Goal: Information Seeking & Learning: Check status

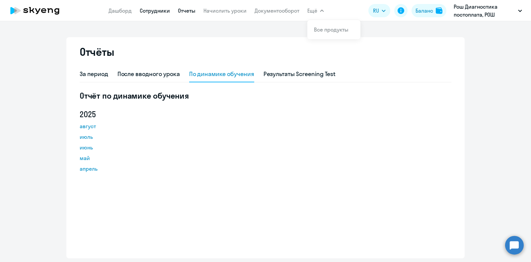
click at [143, 10] on link "Сотрудники" at bounding box center [155, 10] width 30 height 7
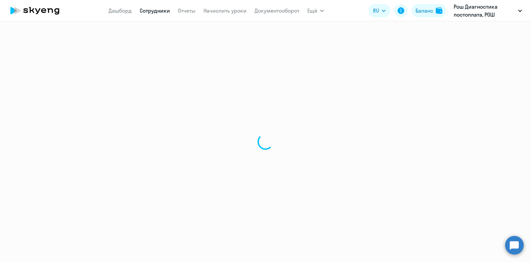
select select "30"
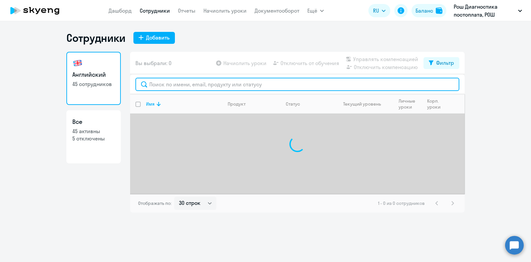
click at [181, 82] on input "text" at bounding box center [297, 84] width 324 height 13
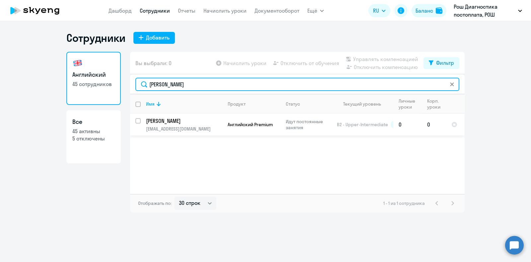
type input "[PERSON_NAME]"
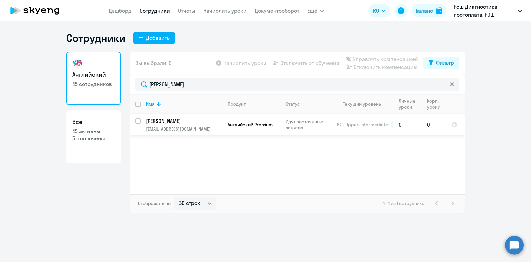
click at [173, 123] on p "[PERSON_NAME]" at bounding box center [183, 120] width 75 height 7
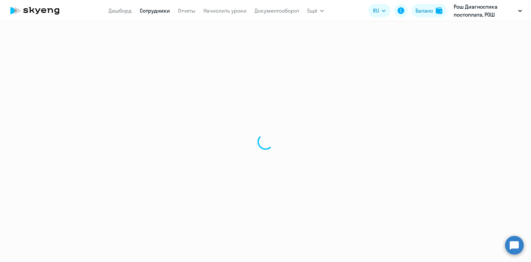
select select "english"
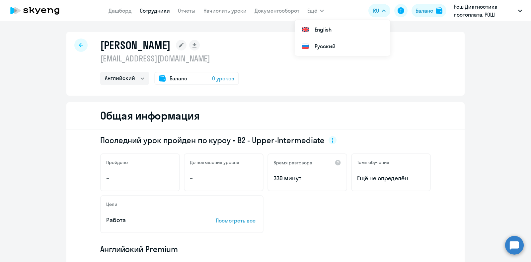
click at [79, 44] on icon at bounding box center [81, 45] width 4 height 5
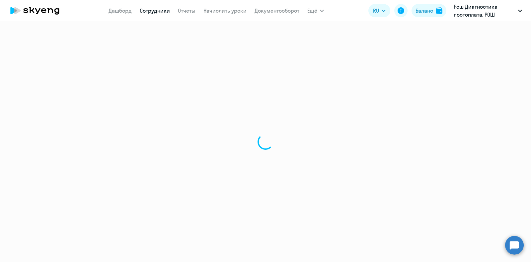
select select "30"
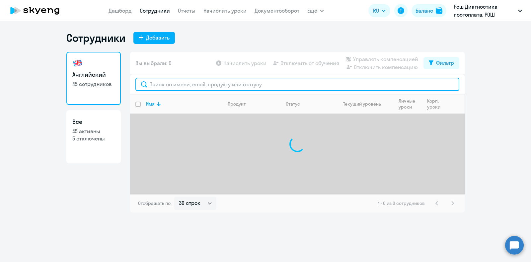
click at [169, 87] on input "text" at bounding box center [297, 84] width 324 height 13
paste input "[PERSON_NAME]"
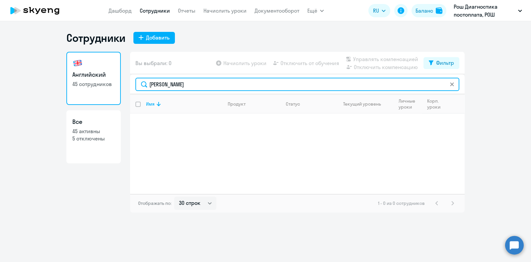
drag, startPoint x: 203, startPoint y: 84, endPoint x: 126, endPoint y: 73, distance: 77.4
click at [126, 73] on div "Английский 45 сотрудников Все 45 активны 5 отключены Вы выбрали: 0 Начислить ур…" at bounding box center [265, 132] width 398 height 161
paste input "Gordynskaya Marin"
click at [207, 83] on input "Gordynskaya Marina" at bounding box center [297, 84] width 324 height 13
drag, startPoint x: 207, startPoint y: 83, endPoint x: 181, endPoint y: 82, distance: 25.6
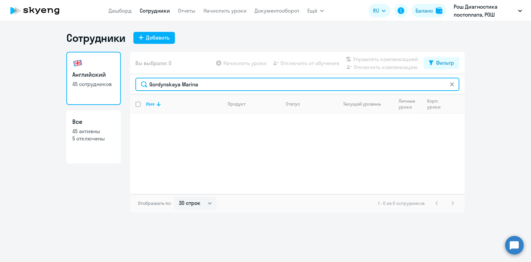
click at [181, 82] on input "Gordynskaya Marina" at bounding box center [297, 84] width 324 height 13
type input "Gordynskaya"
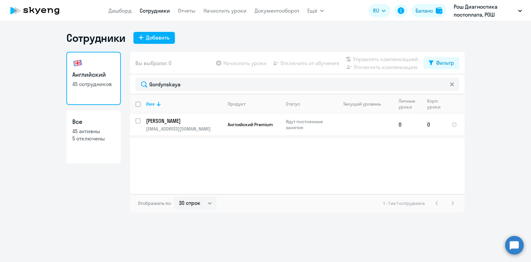
click at [182, 121] on p "[PERSON_NAME]" at bounding box center [183, 120] width 75 height 7
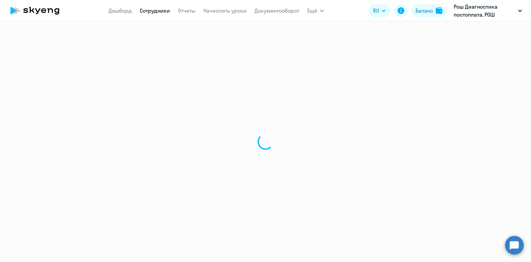
select select "english"
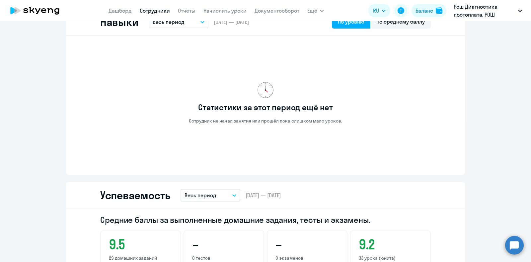
scroll to position [331, 0]
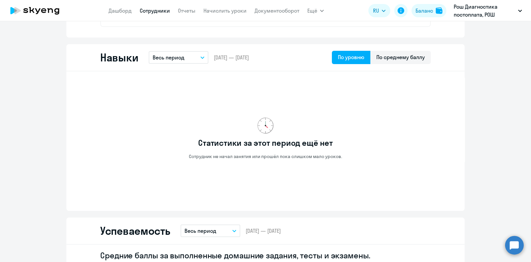
click at [154, 9] on link "Сотрудники" at bounding box center [155, 10] width 30 height 7
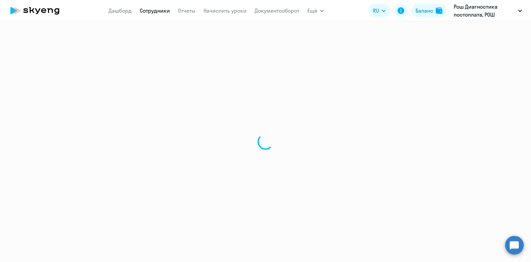
select select "30"
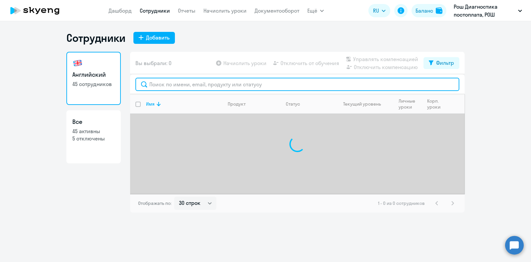
click at [175, 84] on input "text" at bounding box center [297, 84] width 324 height 13
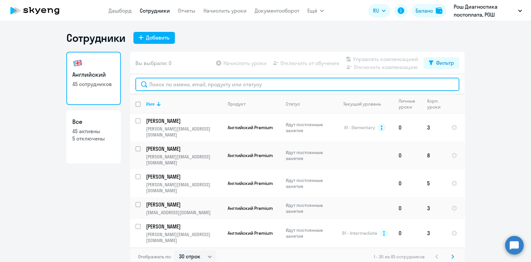
paste input "[PERSON_NAME]"
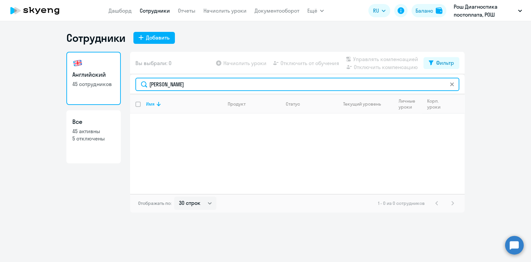
drag, startPoint x: 197, startPoint y: 85, endPoint x: 172, endPoint y: 85, distance: 24.9
click at [172, 85] on input "[PERSON_NAME]" at bounding box center [297, 84] width 324 height 13
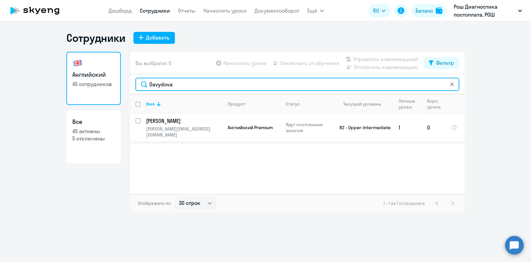
type input "Davydova"
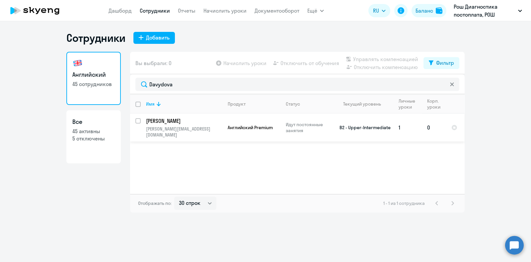
click at [191, 125] on td "[PERSON_NAME] [PERSON_NAME][EMAIL_ADDRESS][DOMAIN_NAME]" at bounding box center [182, 127] width 82 height 28
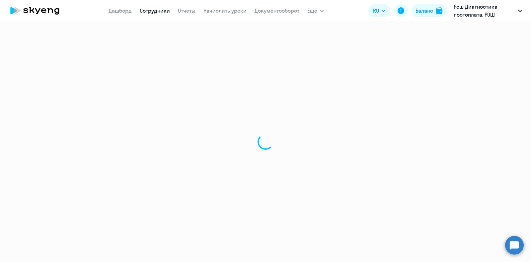
select select "english"
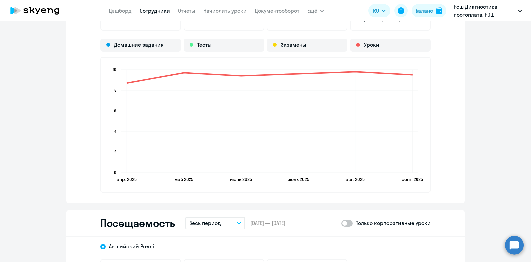
scroll to position [746, 0]
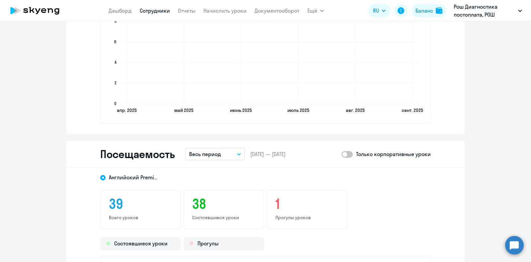
click at [346, 153] on span at bounding box center [346, 154] width 11 height 7
click at [341, 154] on input "checkbox" at bounding box center [341, 154] width 0 height 0
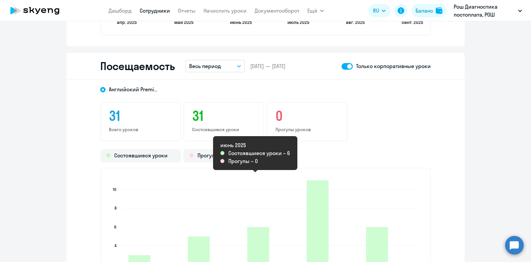
scroll to position [829, 0]
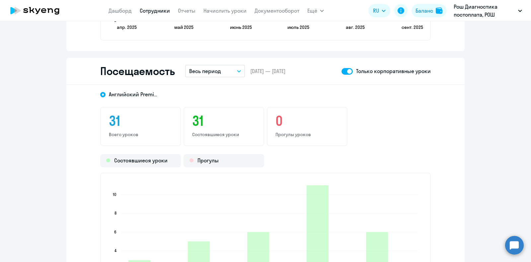
click at [343, 70] on span at bounding box center [346, 71] width 11 height 7
click at [341, 71] on input "checkbox" at bounding box center [341, 71] width 0 height 0
checkbox input "false"
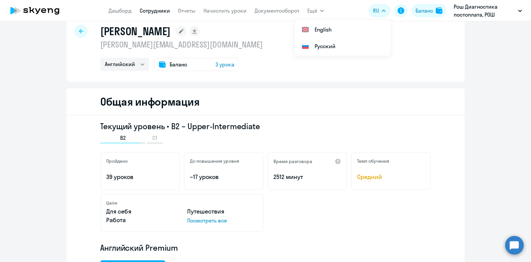
scroll to position [0, 0]
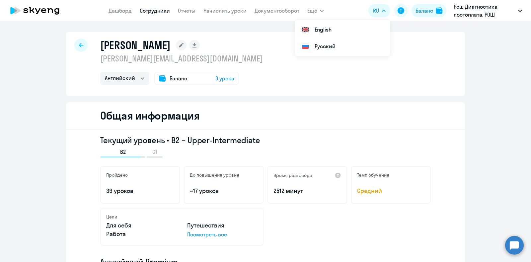
click at [79, 47] on icon at bounding box center [81, 45] width 4 height 4
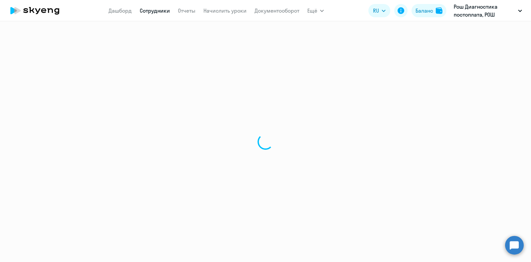
select select "30"
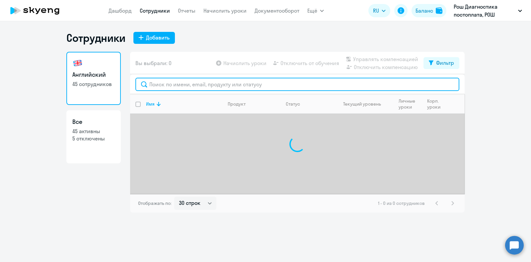
click at [188, 89] on input "text" at bounding box center [297, 84] width 324 height 13
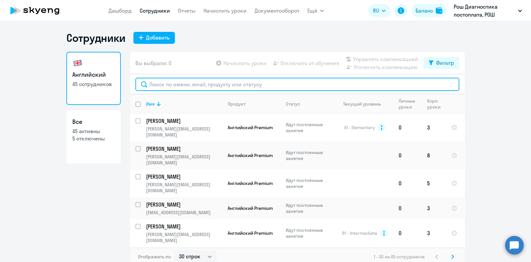
paste input "[DEMOGRAPHIC_DATA] [PERSON_NAME]"
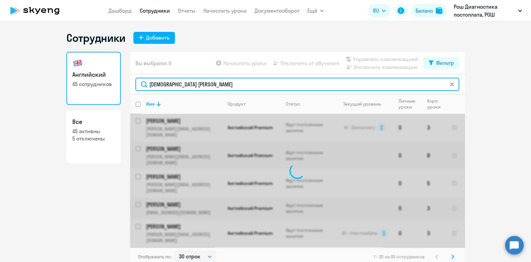
drag, startPoint x: 201, startPoint y: 86, endPoint x: 174, endPoint y: 85, distance: 26.6
click at [174, 85] on input "[DEMOGRAPHIC_DATA] [PERSON_NAME]" at bounding box center [297, 84] width 324 height 13
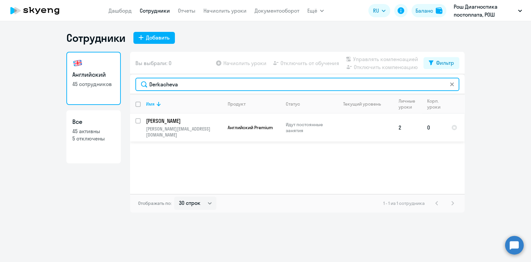
type input "Derkacheva"
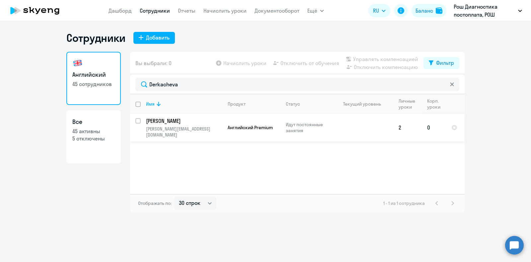
click at [177, 118] on p "[PERSON_NAME]" at bounding box center [183, 120] width 75 height 7
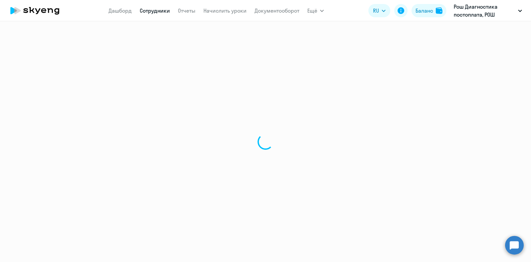
select select "english"
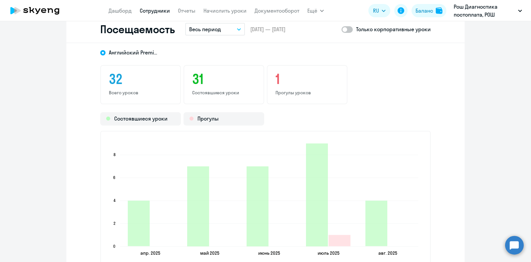
scroll to position [829, 0]
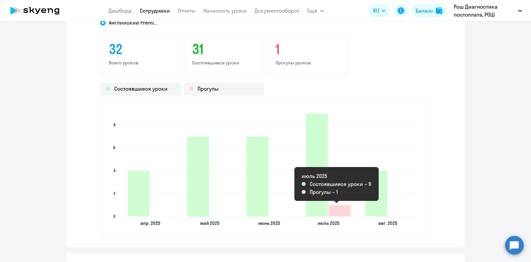
click at [338, 207] on icon "2025-07-03T21:00:00.000Z Прогулы 1" at bounding box center [339, 210] width 22 height 11
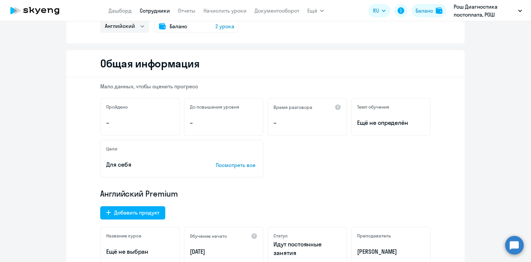
scroll to position [0, 0]
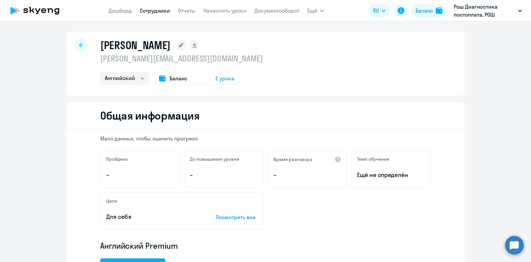
click at [74, 42] on div at bounding box center [80, 44] width 13 height 13
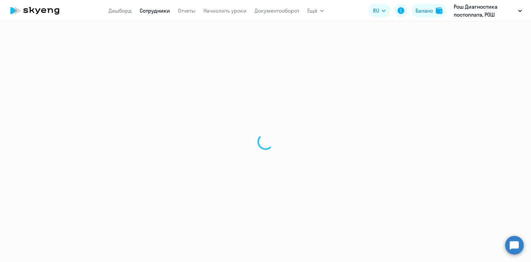
select select "30"
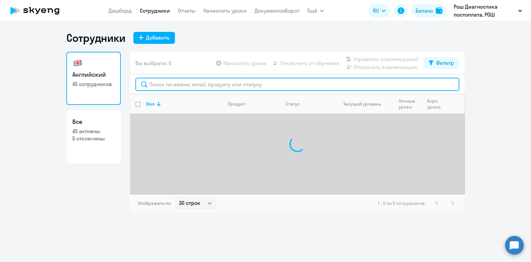
click at [234, 84] on input "text" at bounding box center [297, 84] width 324 height 13
paste input "Dobronogova [PERSON_NAME]"
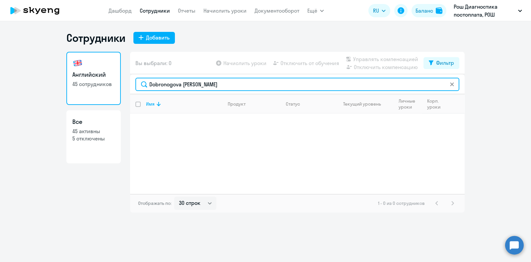
drag, startPoint x: 219, startPoint y: 86, endPoint x: 183, endPoint y: 84, distance: 35.9
click at [183, 84] on input "Dobronogova [PERSON_NAME]" at bounding box center [297, 84] width 324 height 13
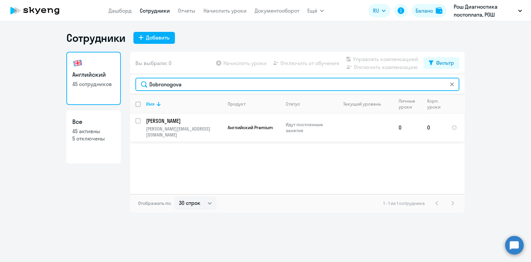
type input "Dobronogova"
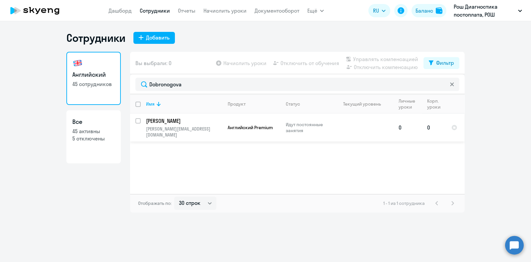
click at [192, 120] on p "[PERSON_NAME]" at bounding box center [183, 120] width 75 height 7
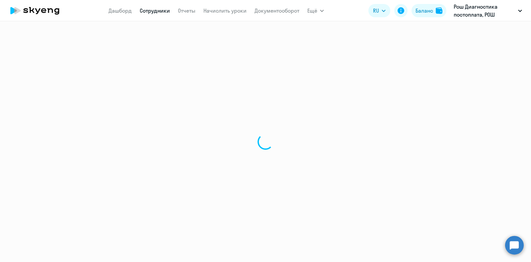
select select "english"
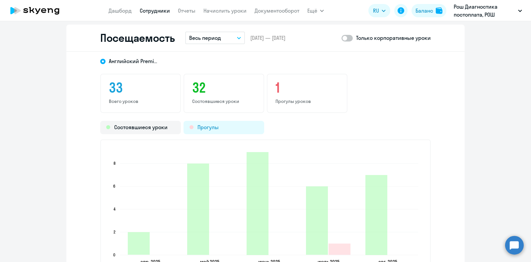
scroll to position [829, 0]
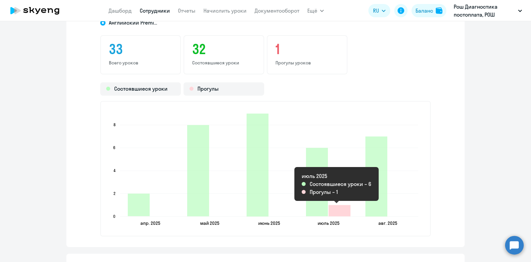
click at [337, 207] on icon "2025-07-06T21:00:00.000Z Прогулы 1" at bounding box center [339, 210] width 22 height 11
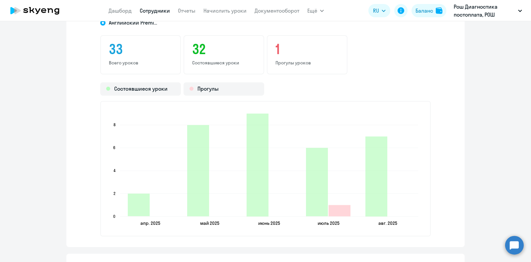
click at [337, 209] on icon "2025-07-06T21:00:00.000Z Прогулы 1" at bounding box center [339, 210] width 22 height 11
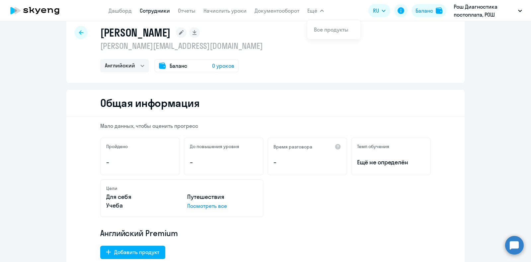
scroll to position [0, 0]
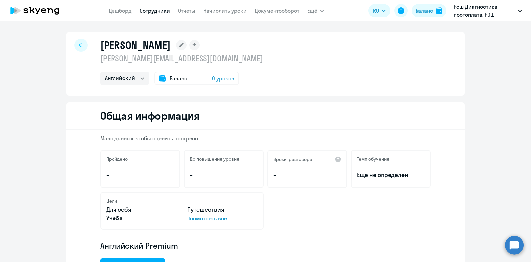
click at [80, 44] on div at bounding box center [80, 44] width 13 height 13
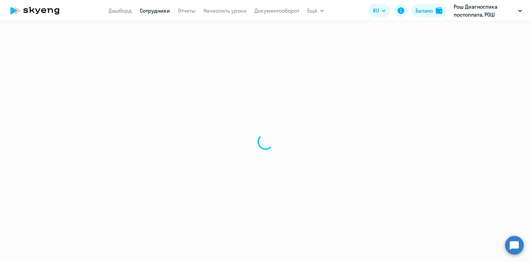
select select "30"
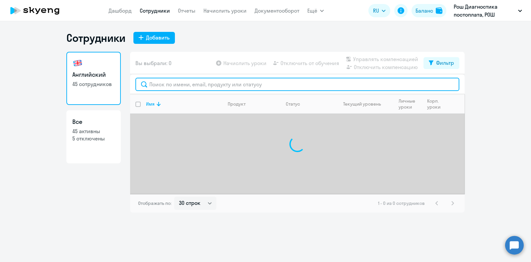
click at [215, 83] on input "text" at bounding box center [297, 84] width 324 height 13
paste input "[PERSON_NAME]"
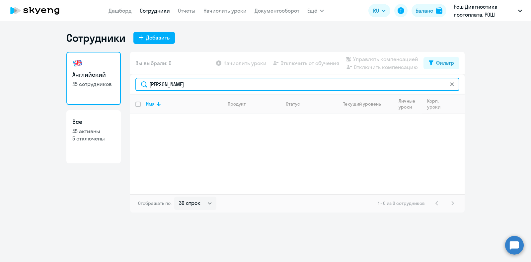
drag, startPoint x: 193, startPoint y: 85, endPoint x: 173, endPoint y: 84, distance: 19.6
click at [173, 84] on input "[PERSON_NAME]" at bounding box center [297, 84] width 324 height 13
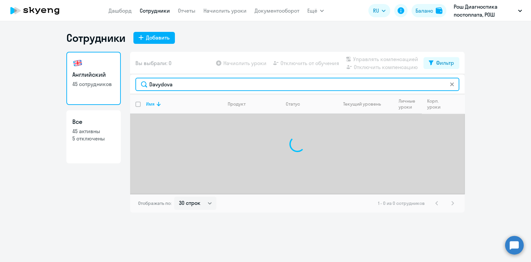
type input "Davydova"
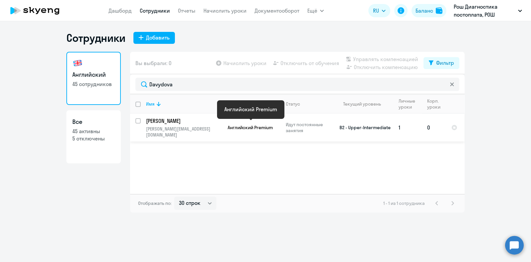
click at [267, 124] on span "Английский Premium" at bounding box center [250, 127] width 45 height 6
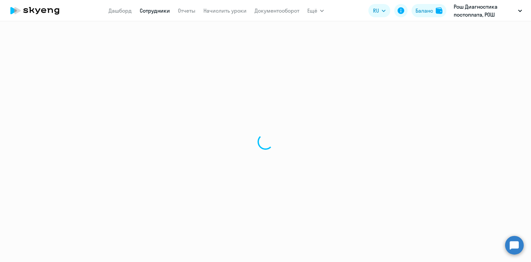
select select "english"
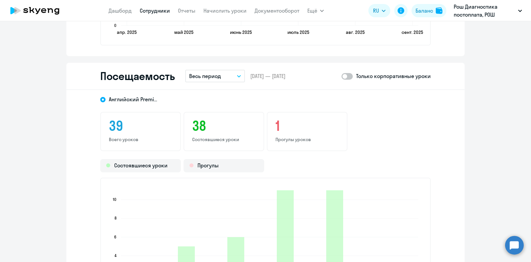
scroll to position [788, 0]
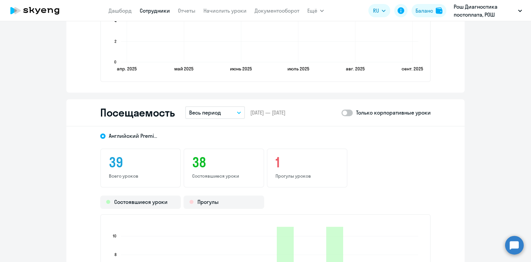
click at [344, 111] on span at bounding box center [346, 112] width 11 height 7
click at [341, 112] on input "checkbox" at bounding box center [341, 112] width 0 height 0
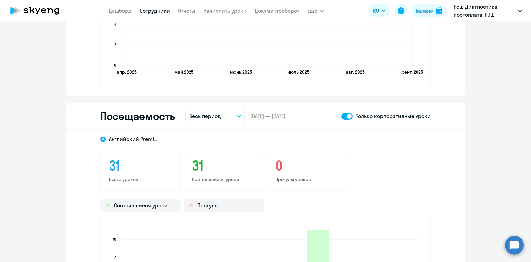
scroll to position [871, 0]
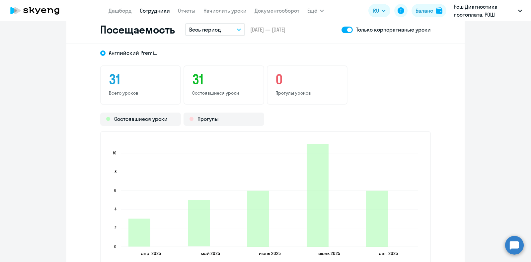
click at [348, 27] on span at bounding box center [346, 30] width 11 height 7
click at [341, 30] on input "checkbox" at bounding box center [341, 30] width 0 height 0
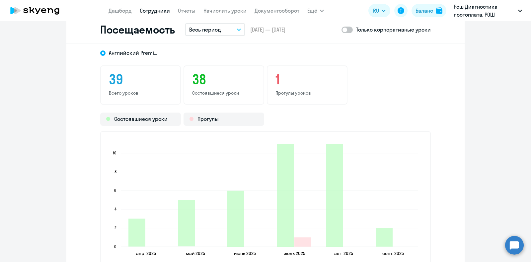
click at [343, 30] on span at bounding box center [346, 30] width 11 height 7
click at [341, 30] on input "checkbox" at bounding box center [341, 30] width 0 height 0
checkbox input "true"
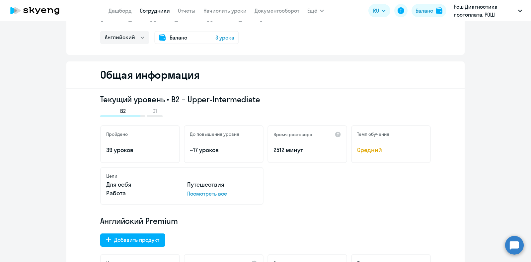
scroll to position [0, 0]
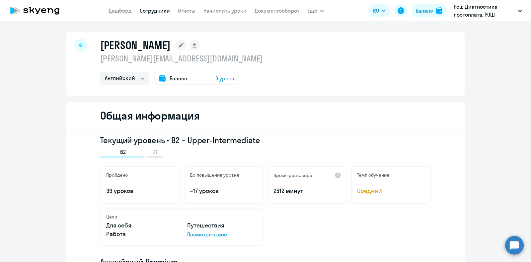
click at [74, 45] on div at bounding box center [80, 44] width 13 height 13
select select "30"
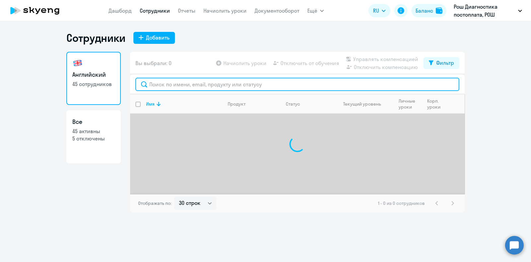
click at [190, 89] on input "text" at bounding box center [297, 84] width 324 height 13
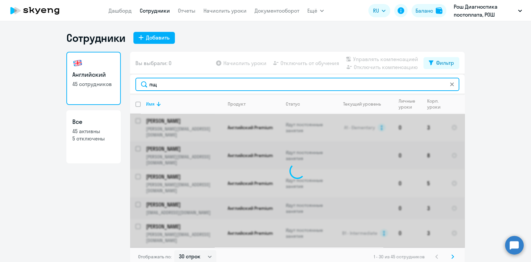
type input "п"
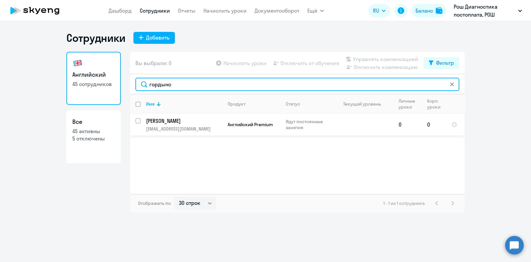
type input "гордынс"
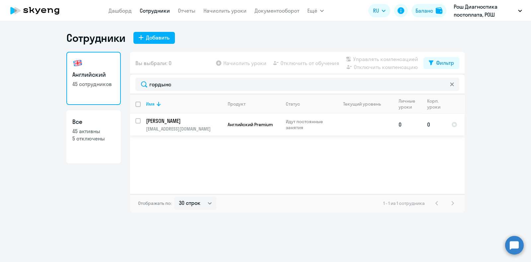
click at [194, 130] on p "[EMAIL_ADDRESS][DOMAIN_NAME]" at bounding box center [184, 129] width 76 height 6
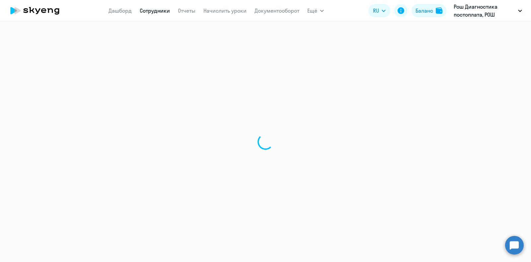
select select "english"
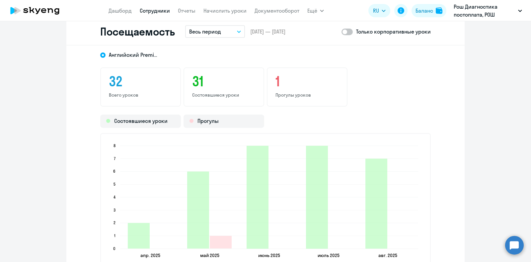
scroll to position [746, 0]
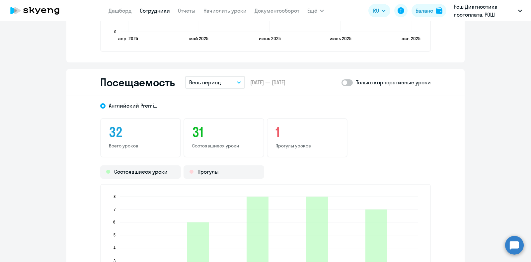
click at [342, 85] on span at bounding box center [346, 82] width 11 height 7
click at [341, 83] on input "checkbox" at bounding box center [341, 82] width 0 height 0
checkbox input "true"
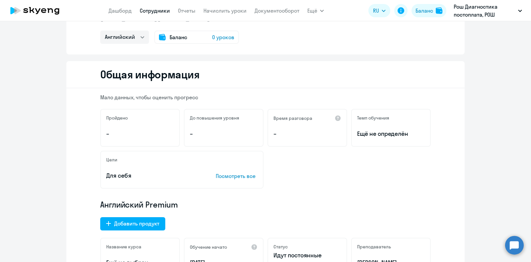
scroll to position [0, 0]
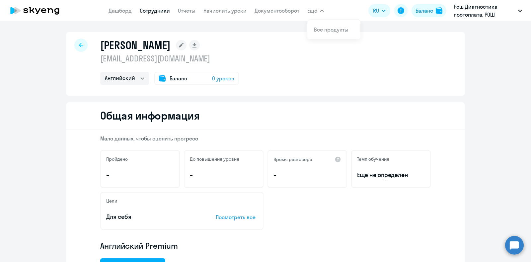
click at [75, 45] on div at bounding box center [80, 44] width 13 height 13
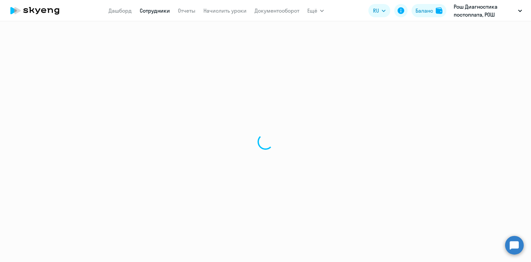
select select "30"
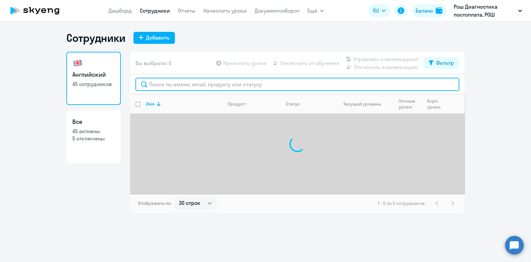
click at [171, 81] on input "text" at bounding box center [297, 84] width 324 height 13
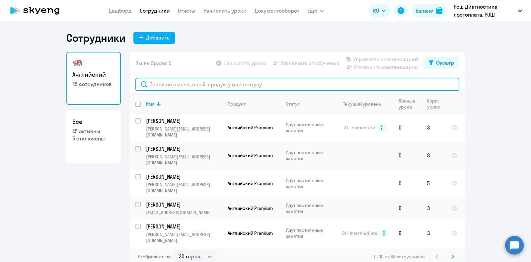
paste input "[PERSON_NAME]"
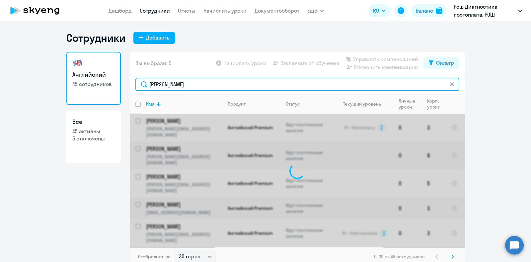
drag, startPoint x: 197, startPoint y: 86, endPoint x: 179, endPoint y: 85, distance: 18.6
click at [179, 85] on input "[PERSON_NAME]" at bounding box center [297, 84] width 324 height 13
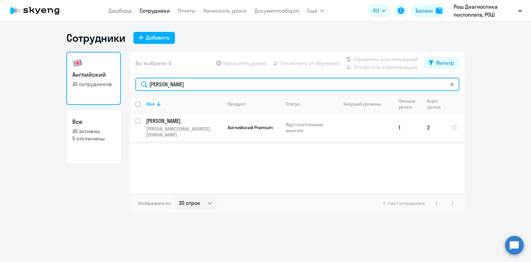
type input "[PERSON_NAME]"
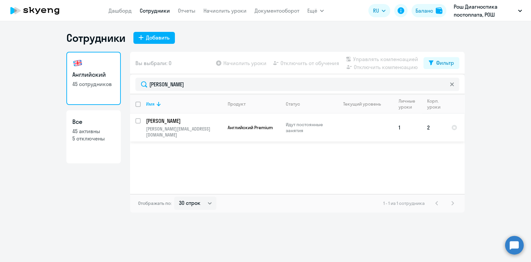
click at [187, 118] on p "[PERSON_NAME]" at bounding box center [183, 120] width 75 height 7
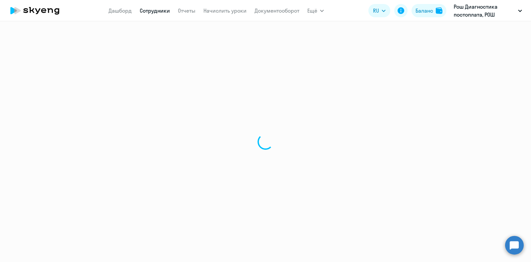
select select "english"
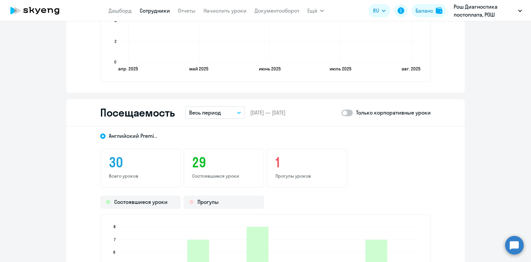
scroll to position [705, 0]
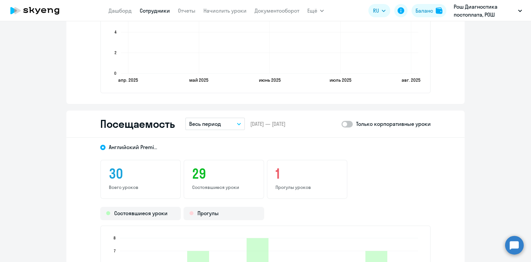
click at [344, 124] on span at bounding box center [346, 124] width 11 height 7
click at [341, 124] on input "checkbox" at bounding box center [341, 124] width 0 height 0
click at [345, 125] on span at bounding box center [346, 124] width 11 height 7
click at [341, 124] on input "checkbox" at bounding box center [341, 124] width 0 height 0
checkbox input "false"
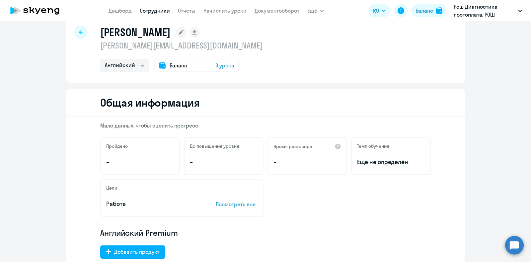
scroll to position [0, 0]
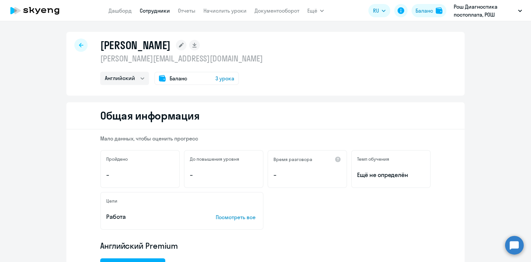
click at [82, 47] on div at bounding box center [80, 44] width 13 height 13
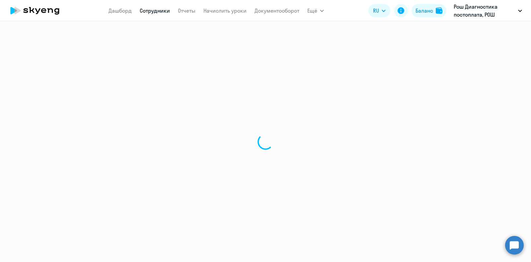
select select "30"
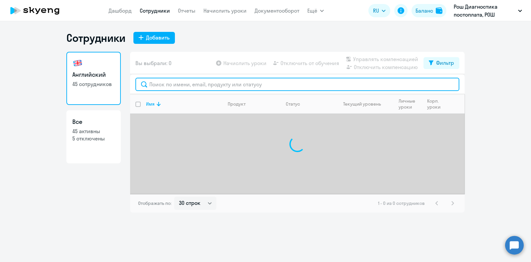
click at [174, 84] on input "text" at bounding box center [297, 84] width 324 height 13
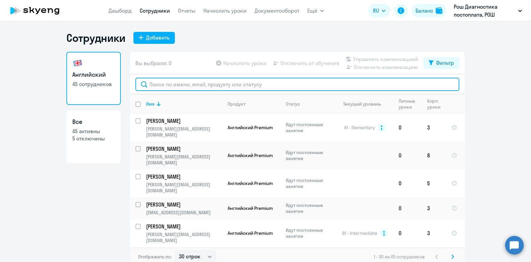
paste input "[PERSON_NAME][EMAIL_ADDRESS][DOMAIN_NAME]"
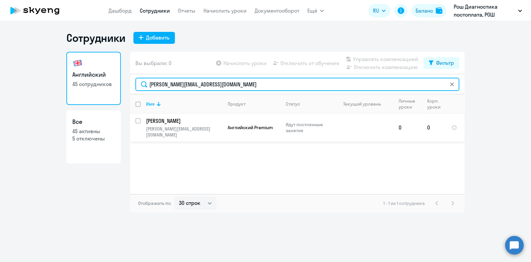
type input "[PERSON_NAME][EMAIL_ADDRESS][DOMAIN_NAME]"
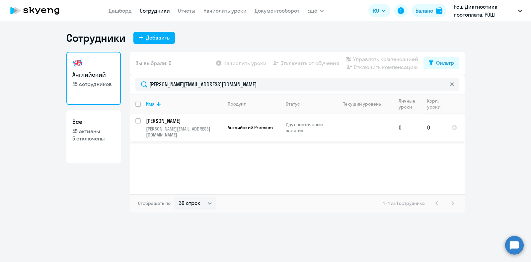
click at [192, 128] on p "[PERSON_NAME][EMAIL_ADDRESS][DOMAIN_NAME]" at bounding box center [184, 132] width 76 height 12
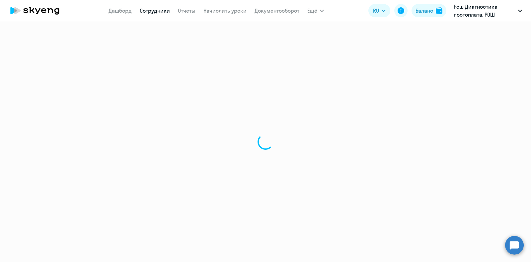
select select "english"
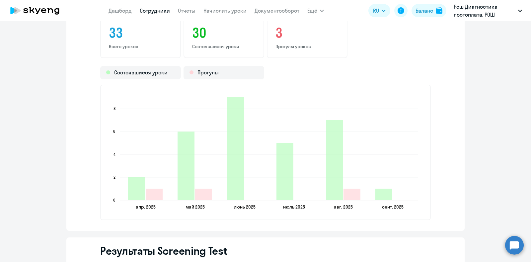
scroll to position [871, 0]
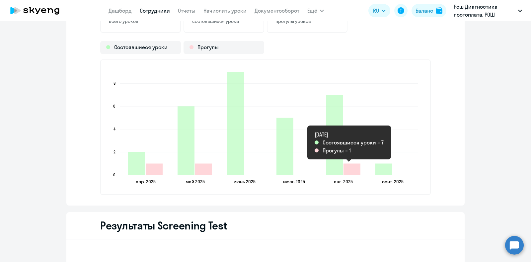
click at [353, 170] on icon "2025-08-11T21:00:00.000Z Прогулы 1" at bounding box center [351, 169] width 17 height 11
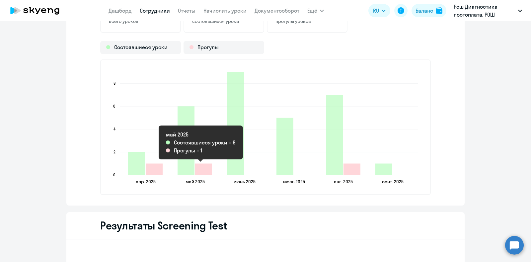
click at [202, 169] on icon "2025-05-08T21:00:00.000Z Прогулы 1" at bounding box center [203, 169] width 17 height 11
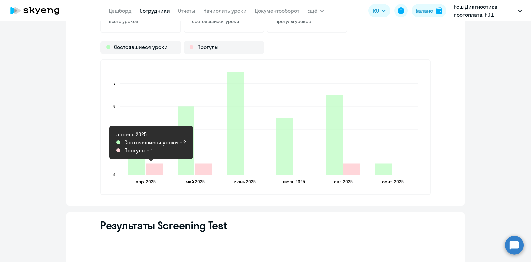
click at [151, 167] on icon "2025-04-24T21:00:00.000Z Прогулы 1" at bounding box center [154, 169] width 17 height 11
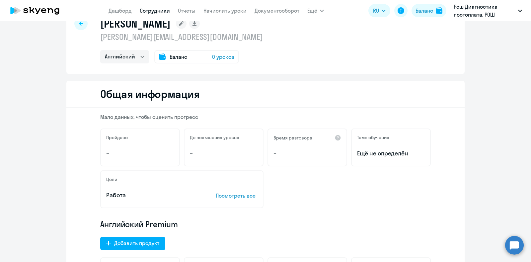
scroll to position [0, 0]
